Goal: Task Accomplishment & Management: Manage account settings

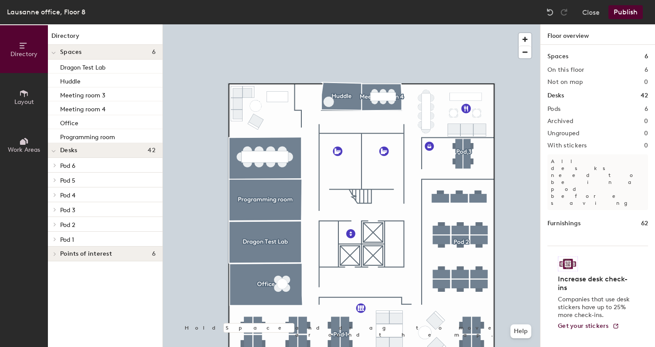
click at [628, 11] on button "Publish" at bounding box center [625, 12] width 34 height 14
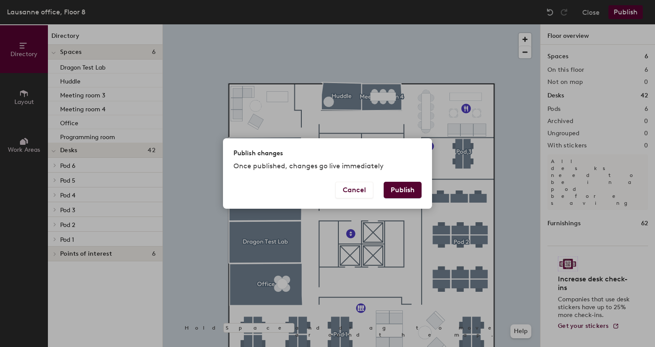
click at [408, 193] on button "Publish" at bounding box center [402, 190] width 38 height 17
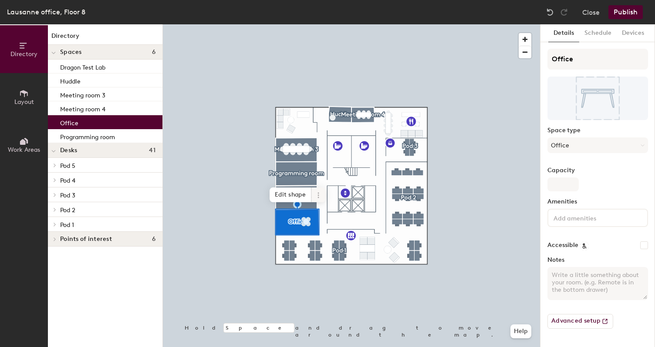
click at [319, 194] on icon at bounding box center [318, 195] width 7 height 7
click at [327, 24] on div at bounding box center [351, 24] width 377 height 0
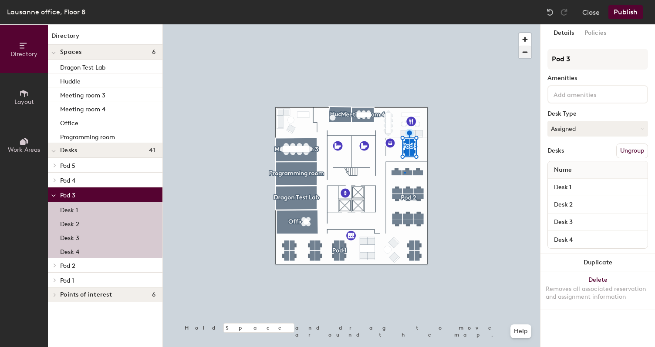
click at [404, 24] on div at bounding box center [351, 24] width 377 height 0
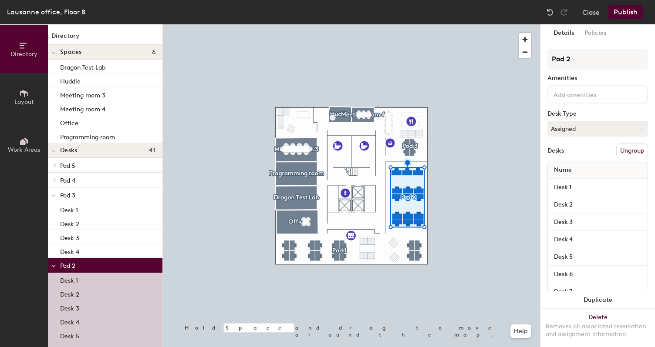
click at [621, 11] on button "Publish" at bounding box center [625, 12] width 34 height 14
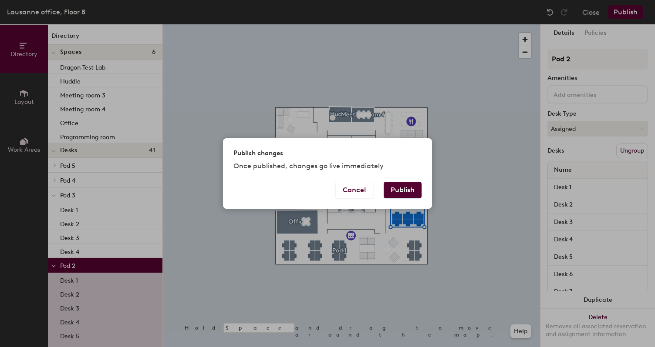
drag, startPoint x: 400, startPoint y: 188, endPoint x: 404, endPoint y: 185, distance: 5.2
click at [403, 186] on button "Publish" at bounding box center [402, 190] width 38 height 17
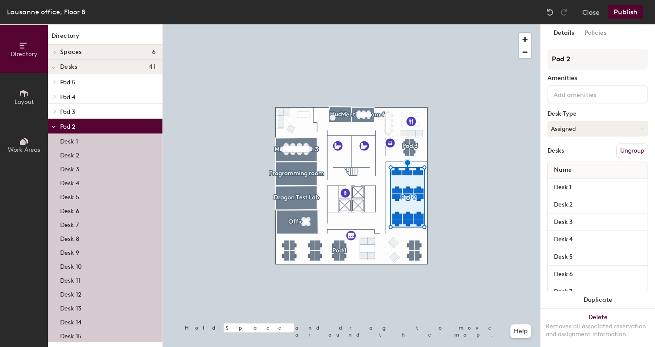
click at [629, 151] on button "Ungroup" at bounding box center [632, 151] width 32 height 15
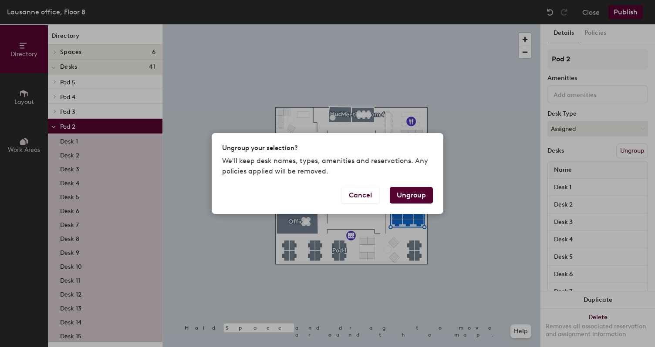
click at [406, 191] on button "Ungroup" at bounding box center [411, 195] width 43 height 17
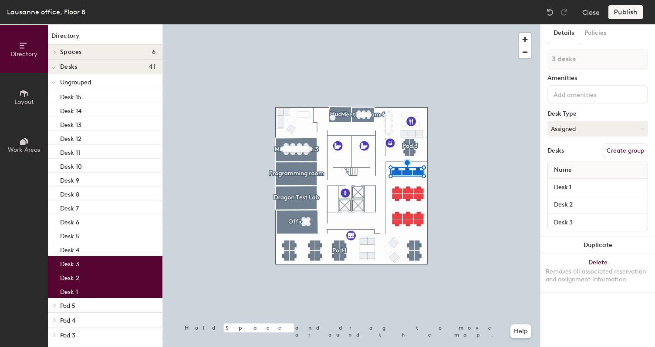
click at [624, 150] on button "Create group" at bounding box center [624, 151] width 45 height 15
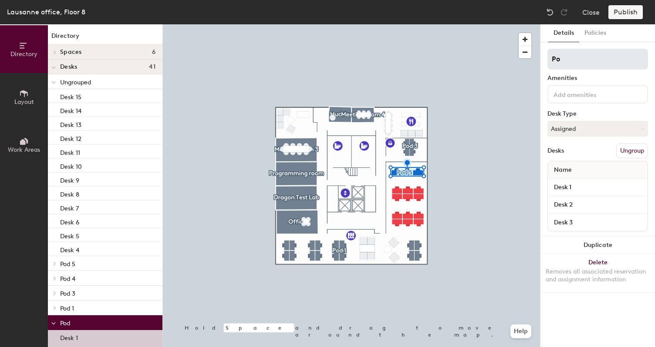
type input "P"
type input "Venue Ops"
click at [516, 24] on div at bounding box center [351, 24] width 377 height 0
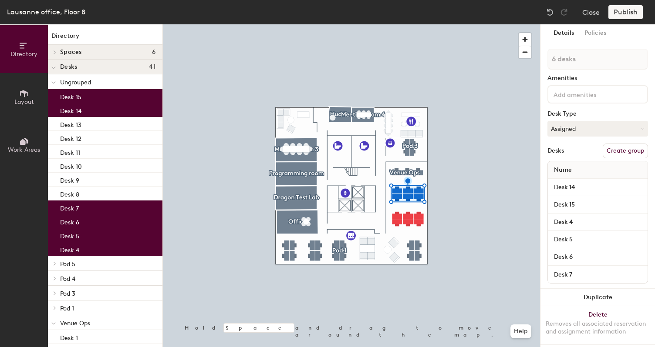
click at [630, 151] on button "Create group" at bounding box center [624, 151] width 45 height 15
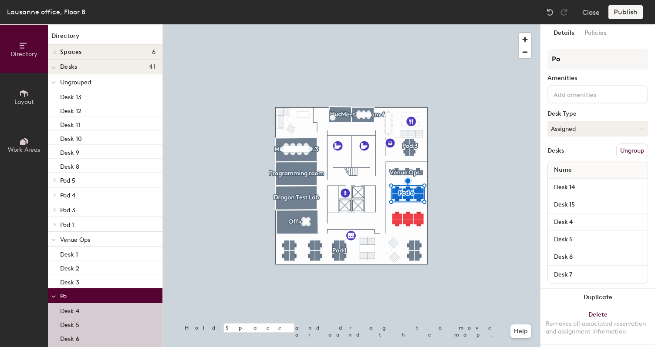
type input "P"
type input "Automation"
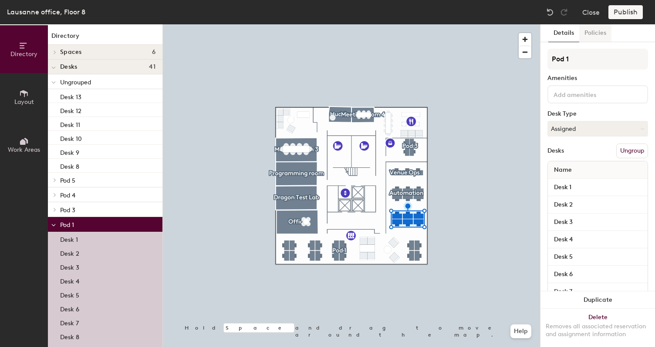
scroll to position [1, 0]
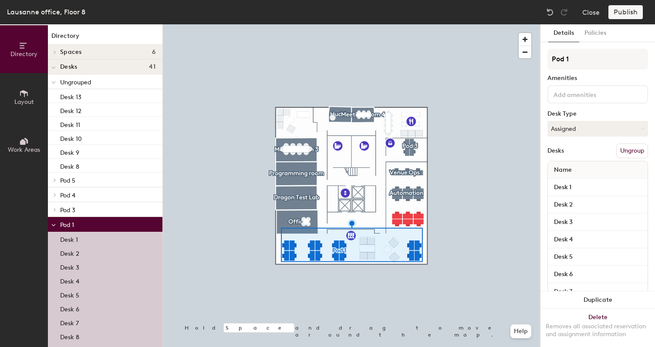
click at [634, 152] on button "Ungroup" at bounding box center [632, 151] width 32 height 15
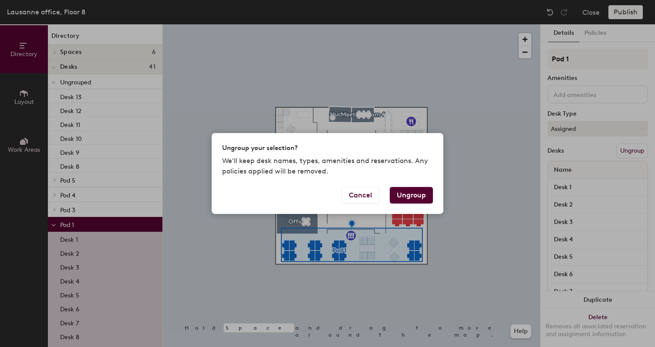
click at [423, 196] on button "Ungroup" at bounding box center [411, 195] width 43 height 17
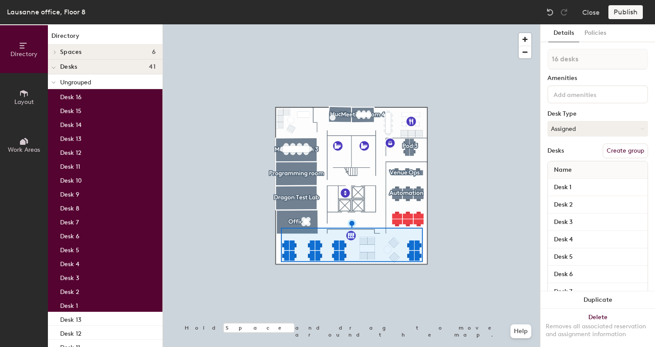
click at [381, 24] on div at bounding box center [351, 24] width 377 height 0
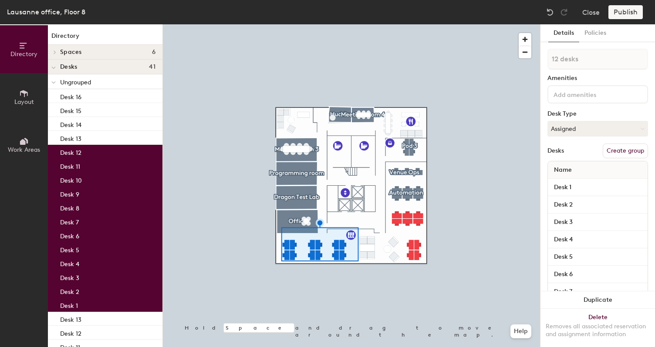
click at [629, 154] on button "Create group" at bounding box center [624, 151] width 45 height 15
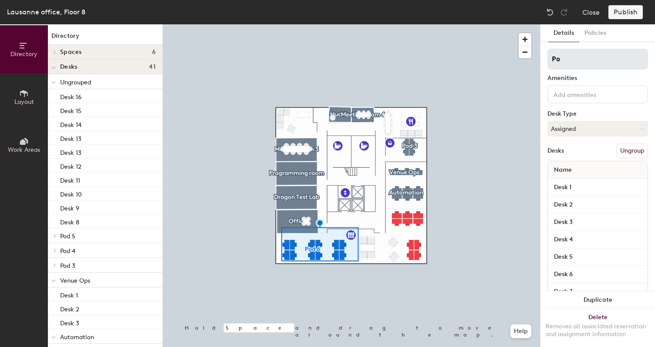
type input "P"
type input "CVT"
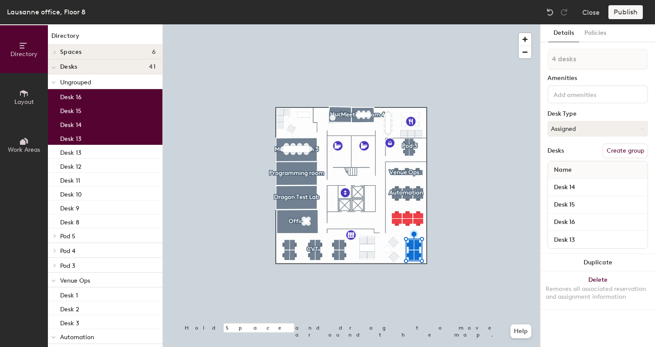
click at [621, 151] on button "Create group" at bounding box center [624, 151] width 45 height 15
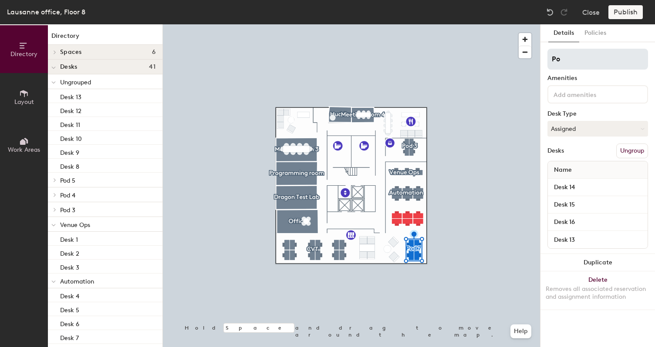
type input "P"
type input "Commercial/AI"
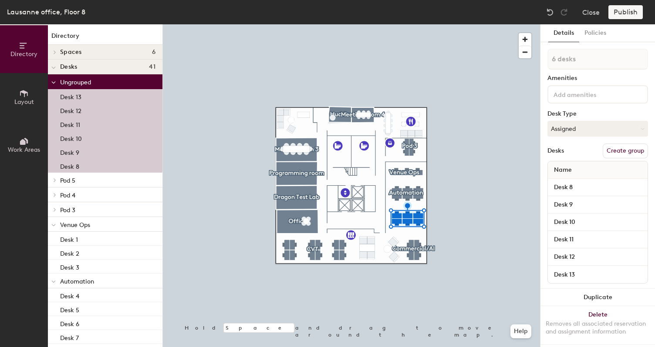
click at [623, 151] on button "Create group" at bounding box center [624, 151] width 45 height 15
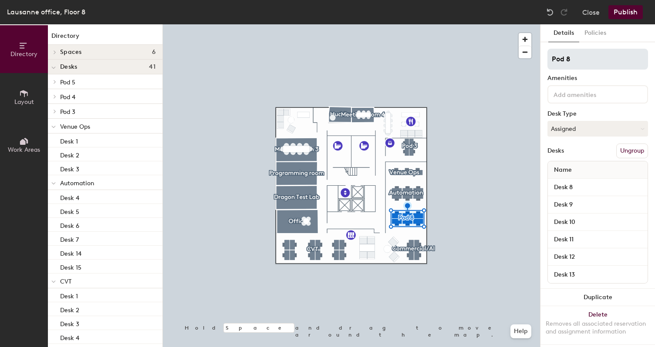
drag, startPoint x: 572, startPoint y: 58, endPoint x: 550, endPoint y: 60, distance: 21.8
click at [550, 60] on input "Pod 8" at bounding box center [597, 59] width 101 height 21
type input "Infra"
click at [495, 24] on div at bounding box center [351, 24] width 377 height 0
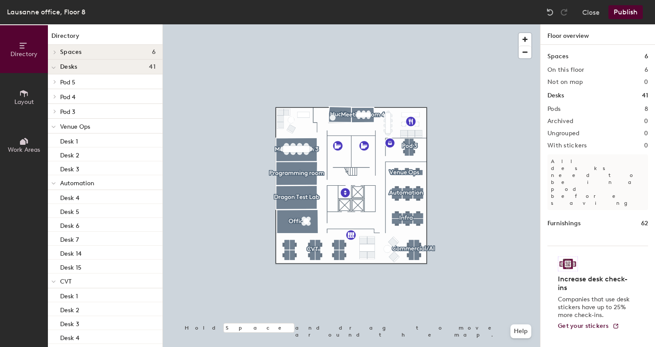
click at [626, 11] on button "Publish" at bounding box center [625, 12] width 34 height 14
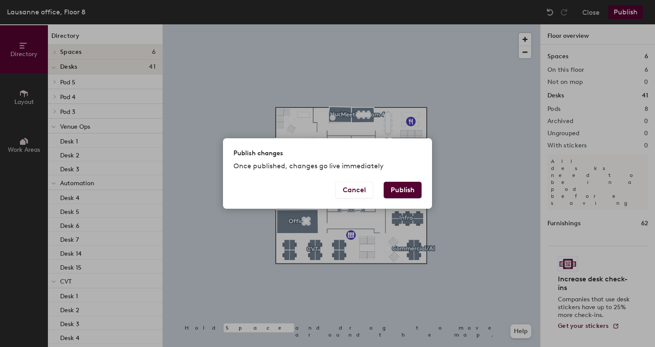
click at [396, 190] on button "Publish" at bounding box center [402, 190] width 38 height 17
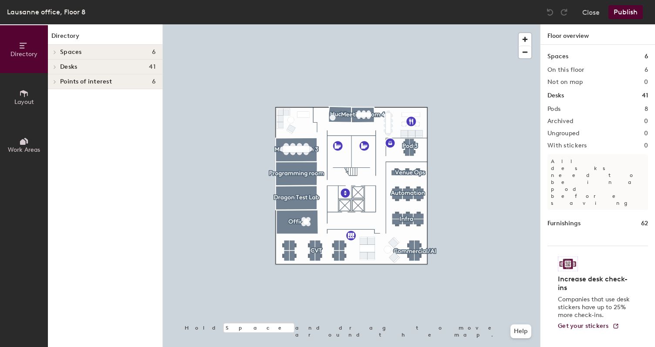
click at [22, 91] on icon at bounding box center [24, 93] width 8 height 7
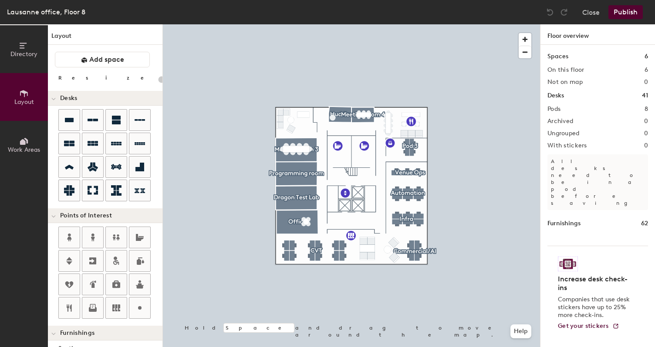
click at [24, 144] on icon at bounding box center [23, 142] width 6 height 6
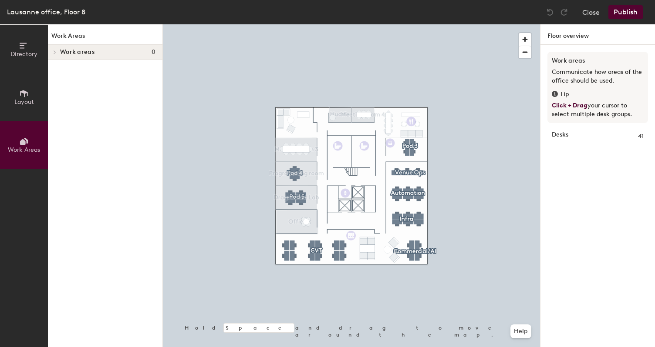
click at [23, 47] on icon at bounding box center [24, 46] width 10 height 10
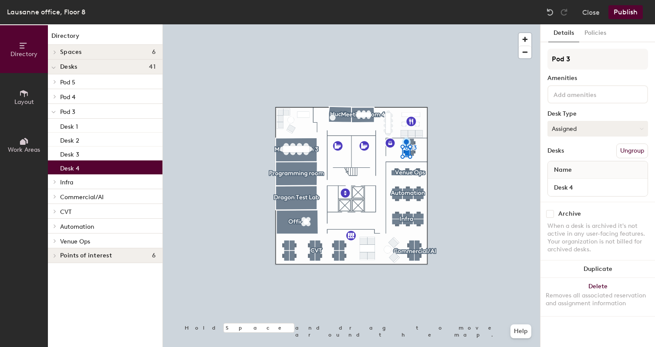
click at [584, 127] on button "Assigned" at bounding box center [597, 129] width 101 height 16
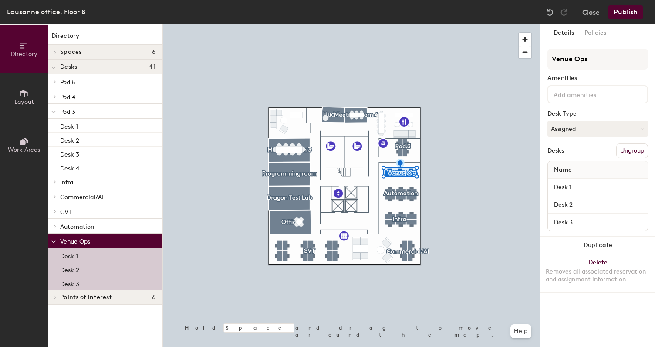
click at [628, 12] on button "Publish" at bounding box center [625, 12] width 34 height 14
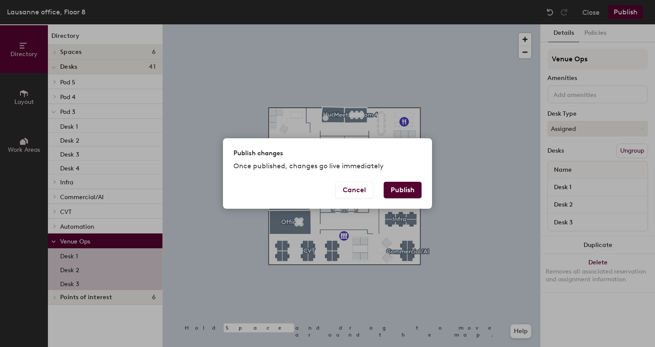
click at [401, 192] on button "Publish" at bounding box center [402, 190] width 38 height 17
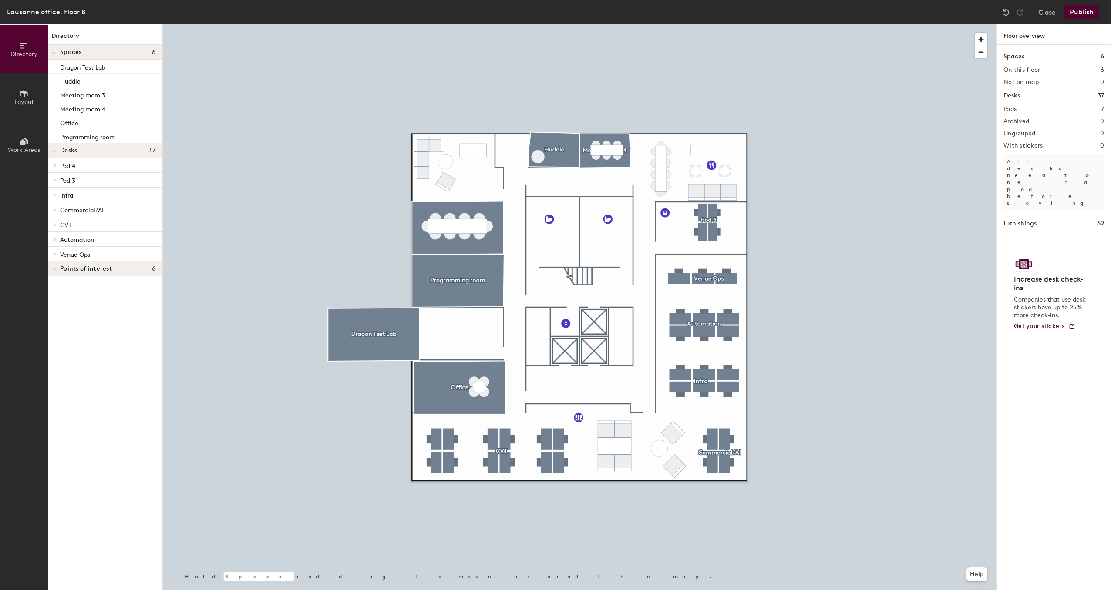
click at [385, 24] on div at bounding box center [579, 24] width 833 height 0
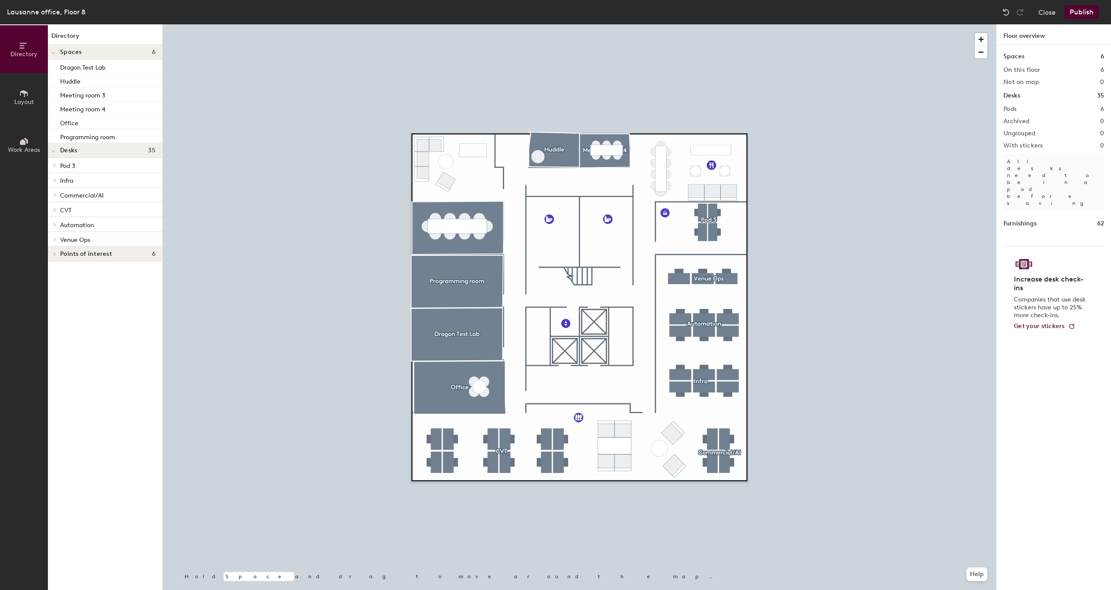
click at [1080, 11] on button "Publish" at bounding box center [1081, 12] width 34 height 14
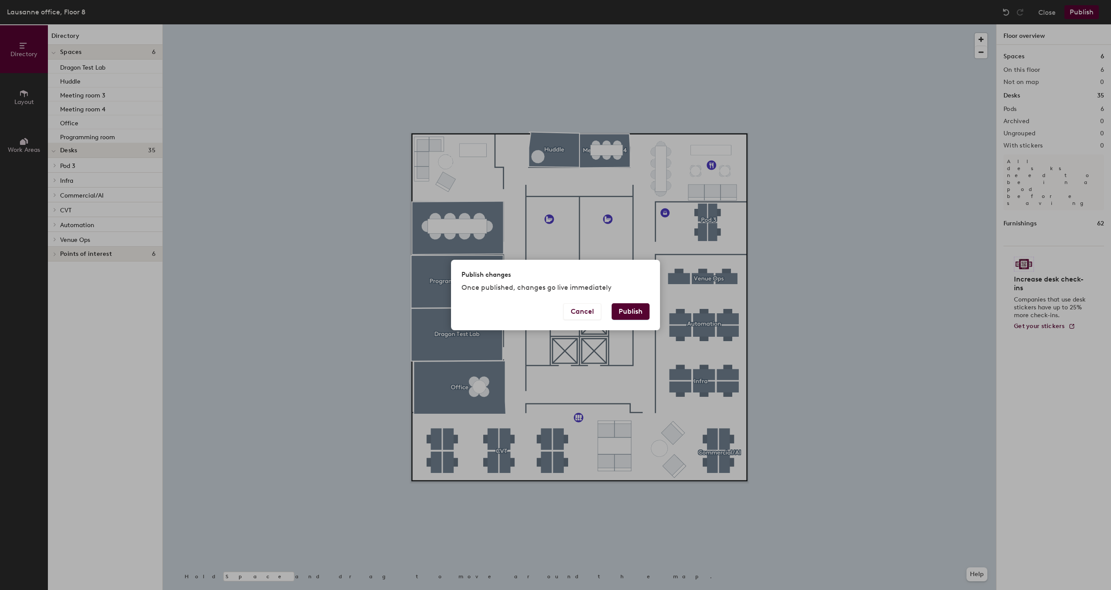
click at [633, 311] on button "Publish" at bounding box center [630, 311] width 38 height 17
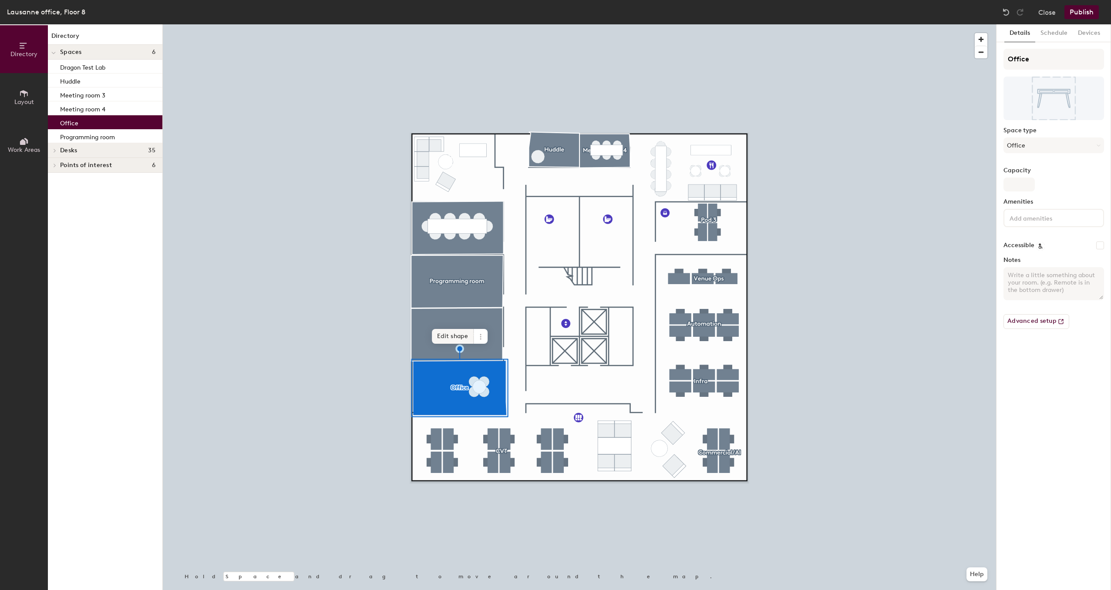
click at [445, 335] on span "Edit shape" at bounding box center [453, 336] width 42 height 15
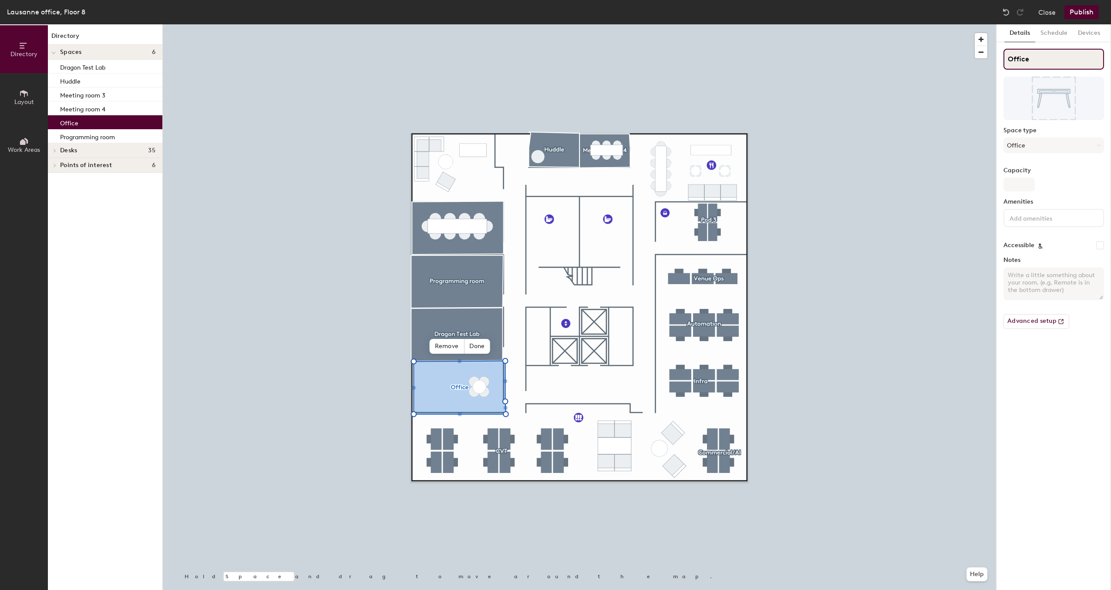
drag, startPoint x: 1026, startPoint y: 60, endPoint x: 1034, endPoint y: 60, distance: 7.4
click at [1027, 60] on input "Office" at bounding box center [1053, 59] width 101 height 21
click at [994, 58] on div "Directory Layout Work Areas Directory Spaces 6 Dragon Test Lab Huddle Meeting r…" at bounding box center [555, 307] width 1111 height 566
drag, startPoint x: 1034, startPoint y: 59, endPoint x: 996, endPoint y: 59, distance: 37.9
click at [996, 59] on div "Details Schedule Devices Horesh Space type Office Capacity Amenities Accessible…" at bounding box center [1053, 307] width 114 height 566
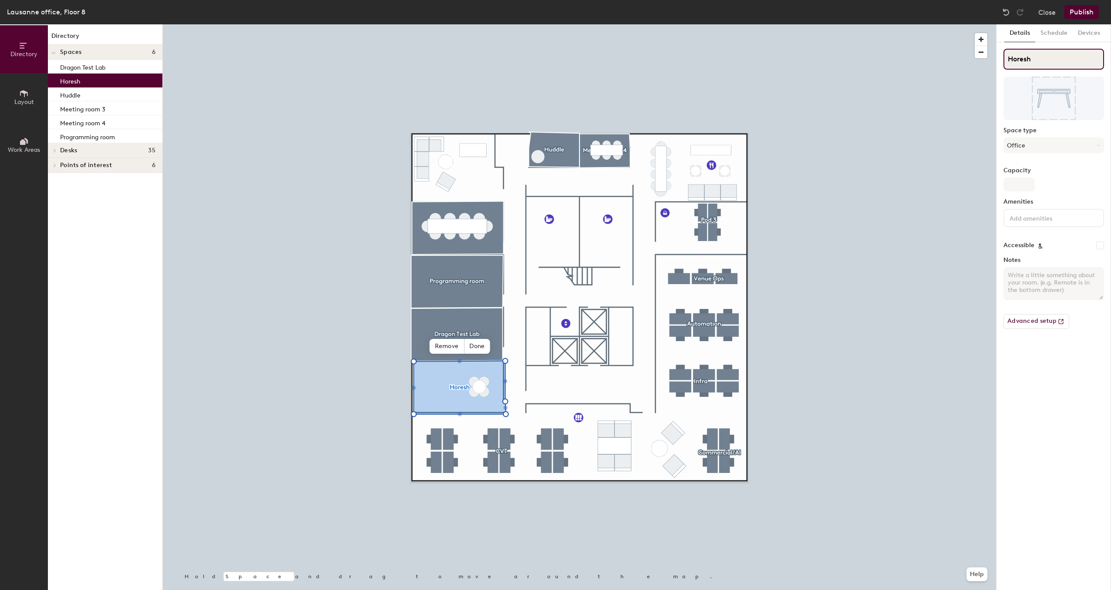
paste input "[PERSON_NAME]"
type input "Horesh [PERSON_NAME]"
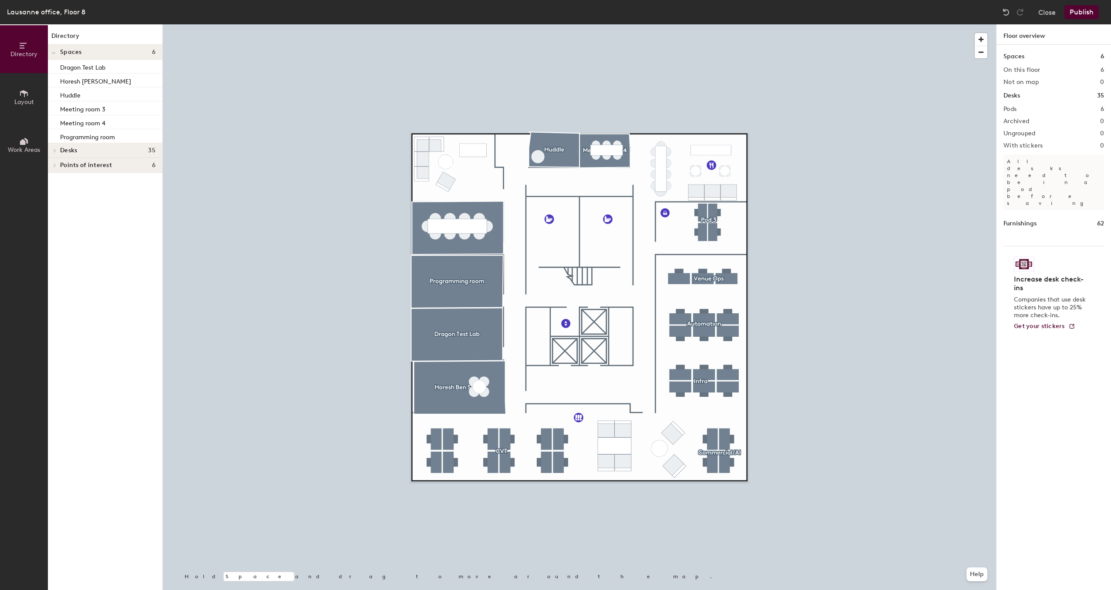
click at [1081, 13] on button "Publish" at bounding box center [1081, 12] width 34 height 14
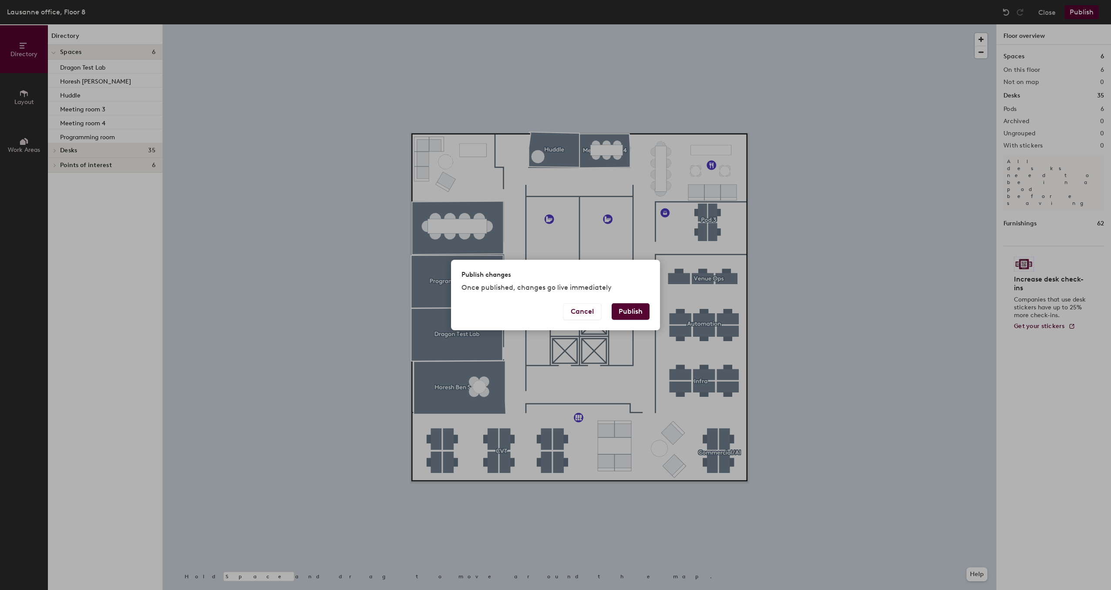
click at [635, 310] on button "Publish" at bounding box center [630, 311] width 38 height 17
